Goal: Information Seeking & Learning: Check status

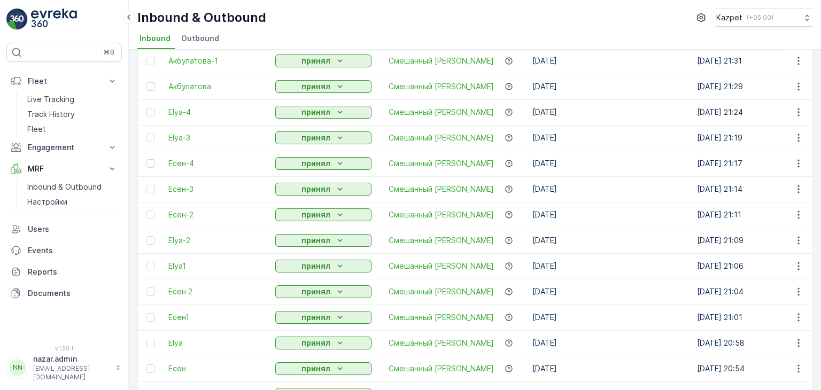
scroll to position [301, 0]
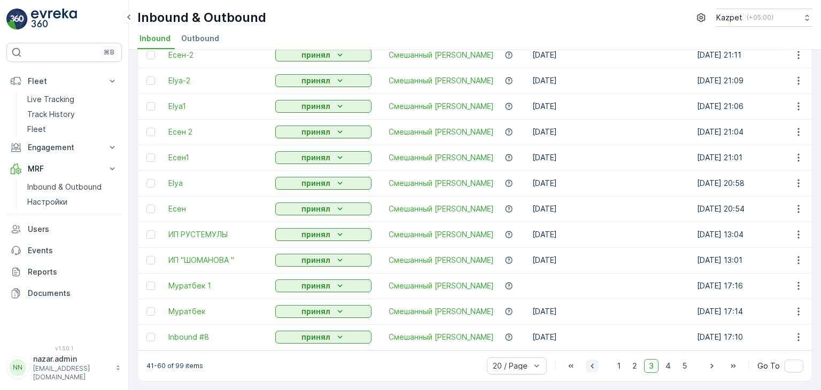
click at [592, 365] on icon "button" at bounding box center [592, 366] width 11 height 11
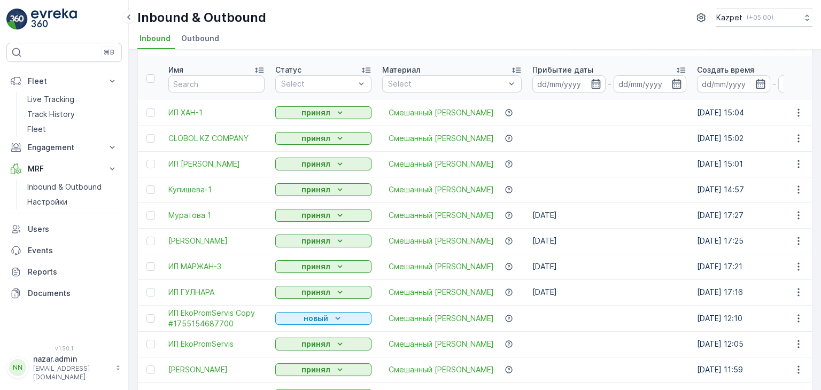
scroll to position [302, 0]
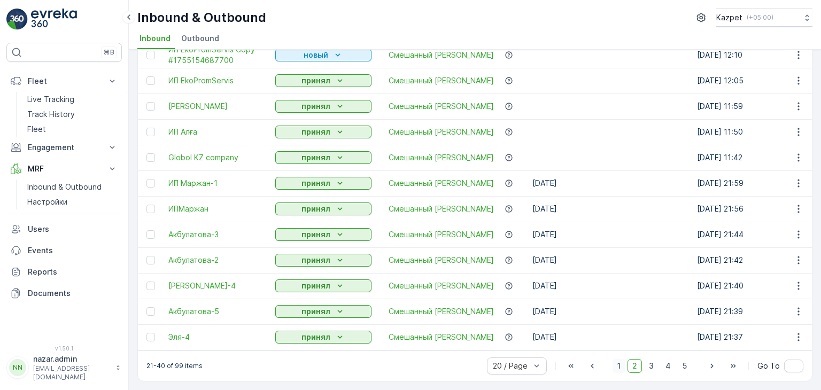
click at [618, 368] on span "1" at bounding box center [619, 366] width 13 height 14
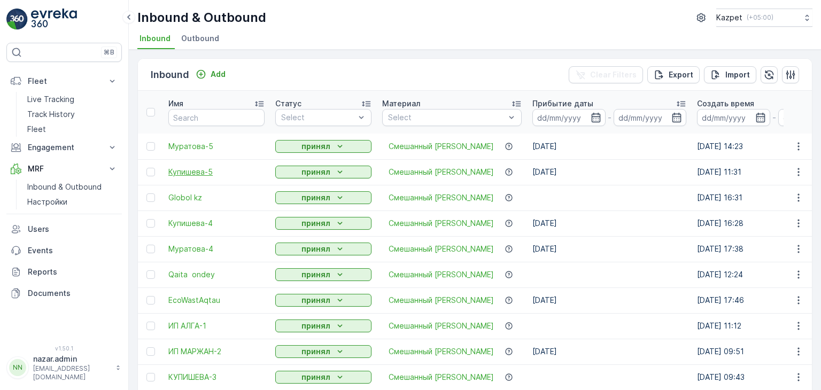
click at [181, 171] on span "Купишева-5" at bounding box center [216, 172] width 96 height 11
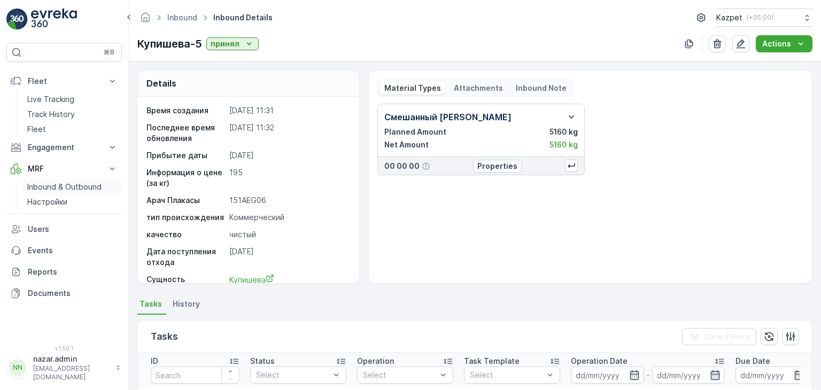
click at [62, 191] on p "Inbound & Outbound" at bounding box center [64, 187] width 74 height 11
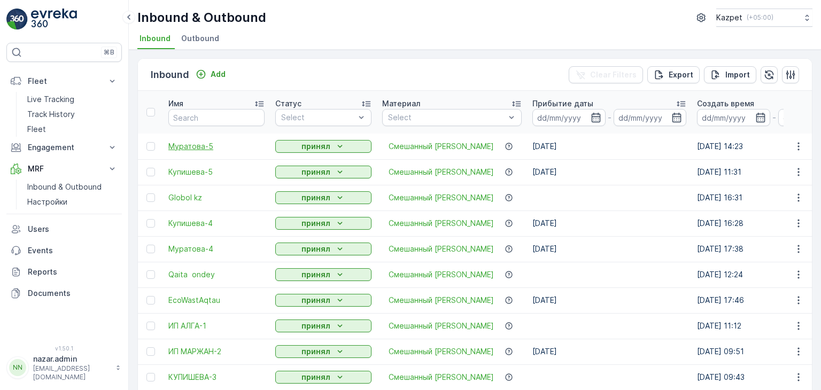
click at [189, 145] on span "Муратова-5" at bounding box center [216, 146] width 96 height 11
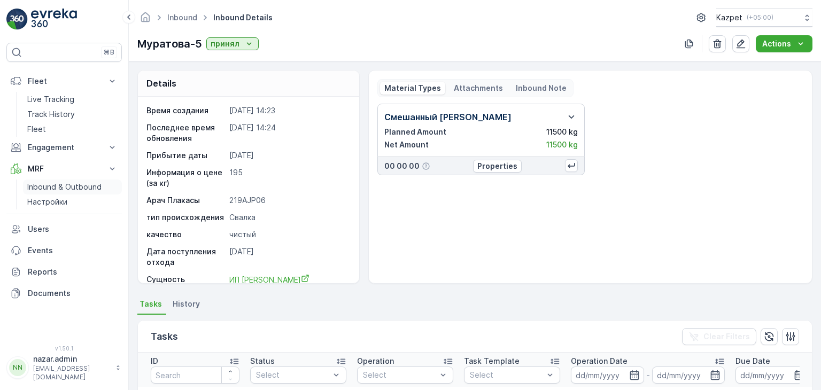
click at [42, 183] on p "Inbound & Outbound" at bounding box center [64, 187] width 74 height 11
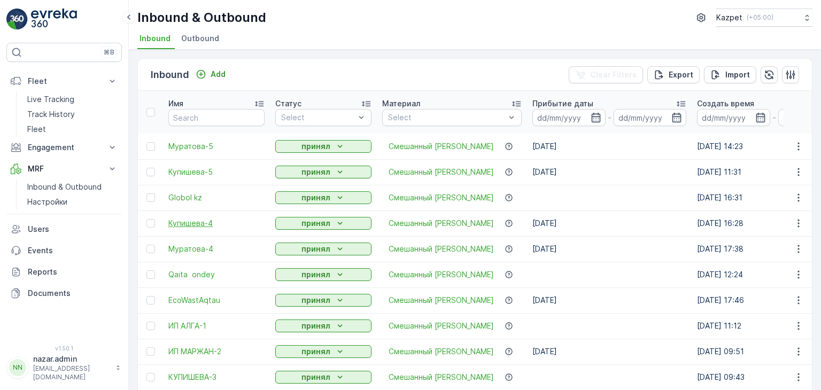
click at [194, 222] on span "Купишева-4" at bounding box center [216, 223] width 96 height 11
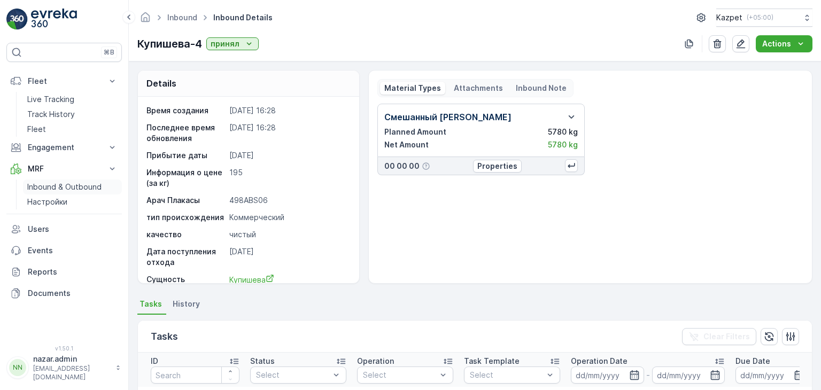
click at [55, 190] on p "Inbound & Outbound" at bounding box center [64, 187] width 74 height 11
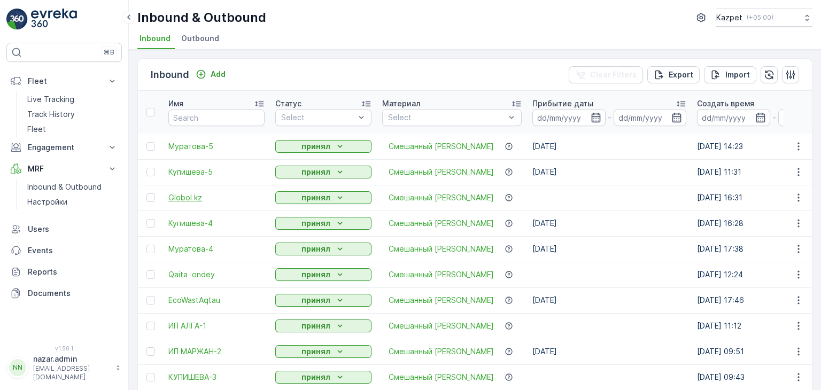
click at [182, 195] on span "Globol kz" at bounding box center [216, 197] width 96 height 11
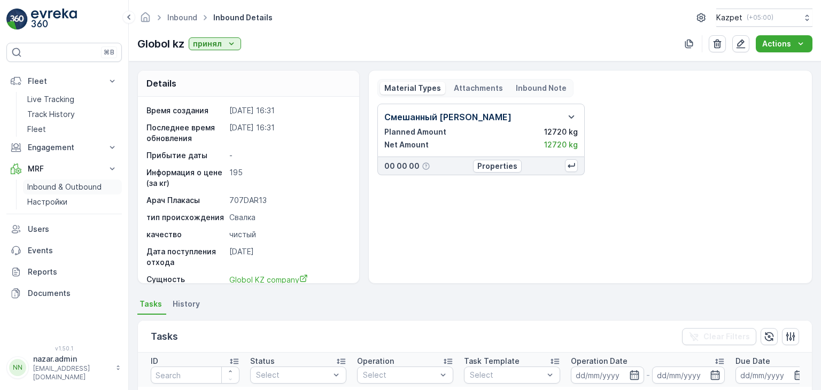
click at [57, 190] on p "Inbound & Outbound" at bounding box center [64, 187] width 74 height 11
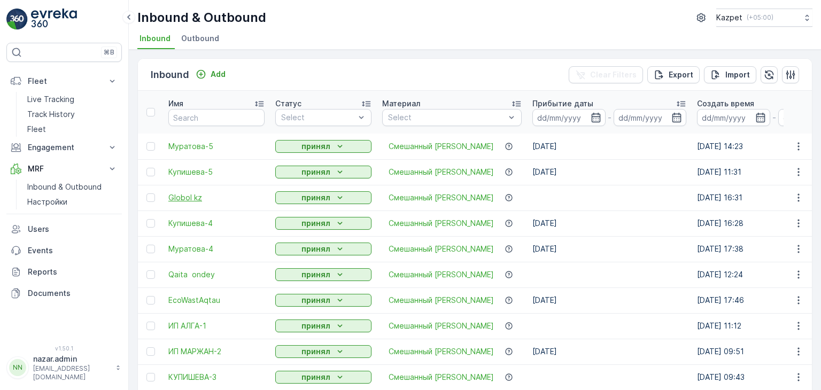
click at [180, 195] on span "Globol kz" at bounding box center [216, 197] width 96 height 11
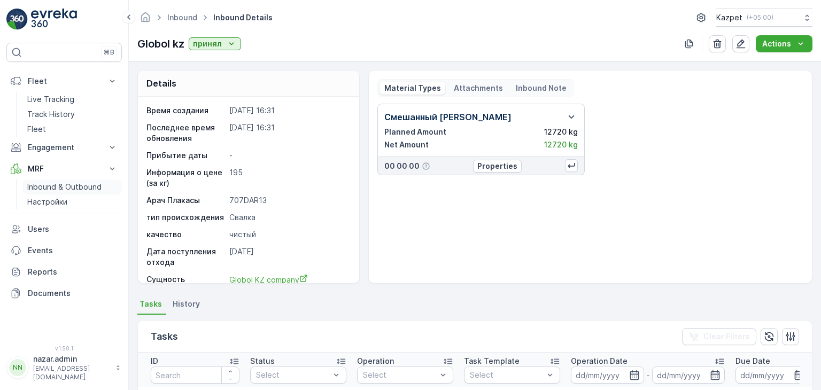
click at [69, 187] on p "Inbound & Outbound" at bounding box center [64, 187] width 74 height 11
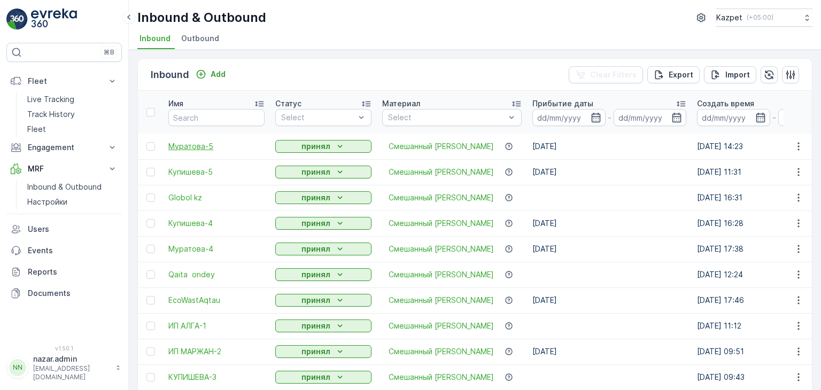
click at [195, 148] on span "Муратова-5" at bounding box center [216, 146] width 96 height 11
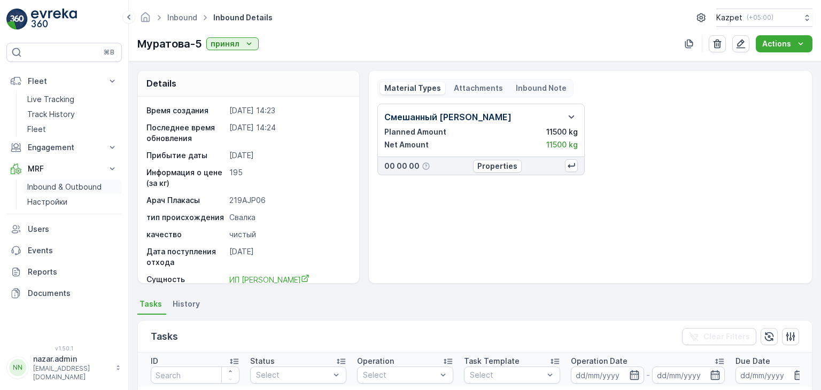
click at [71, 189] on p "Inbound & Outbound" at bounding box center [64, 187] width 74 height 11
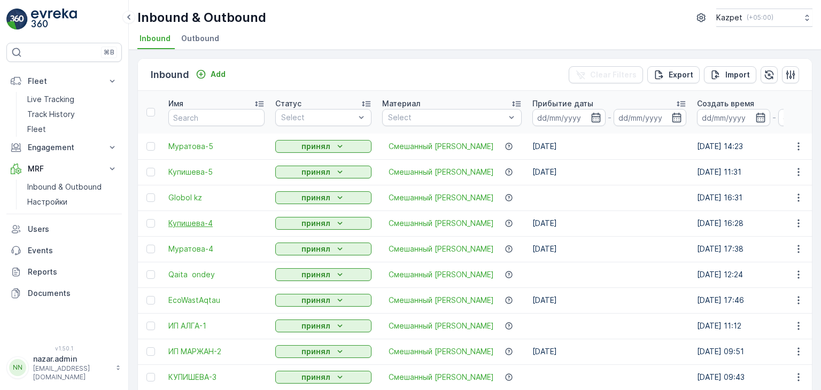
click at [193, 223] on span "Купишева-4" at bounding box center [216, 223] width 96 height 11
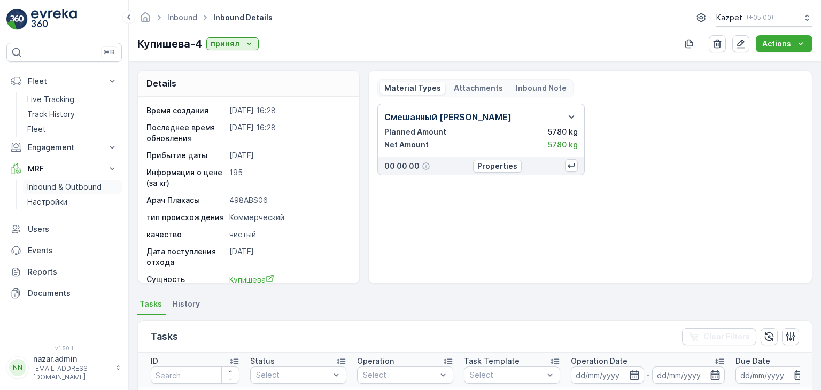
click at [59, 187] on p "Inbound & Outbound" at bounding box center [64, 187] width 74 height 11
